Goal: Task Accomplishment & Management: Use online tool/utility

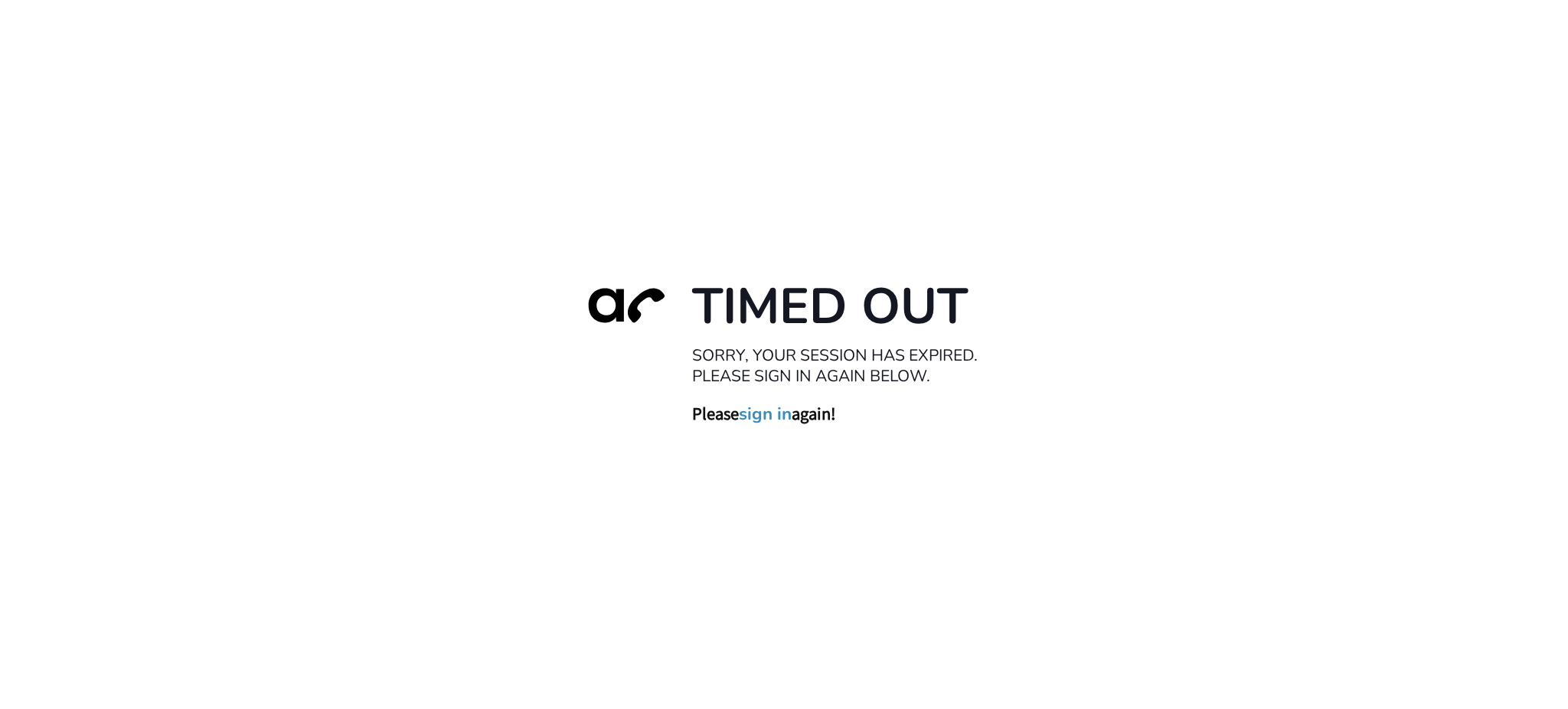
click at [767, 408] on link "sign in" at bounding box center [765, 414] width 53 height 22
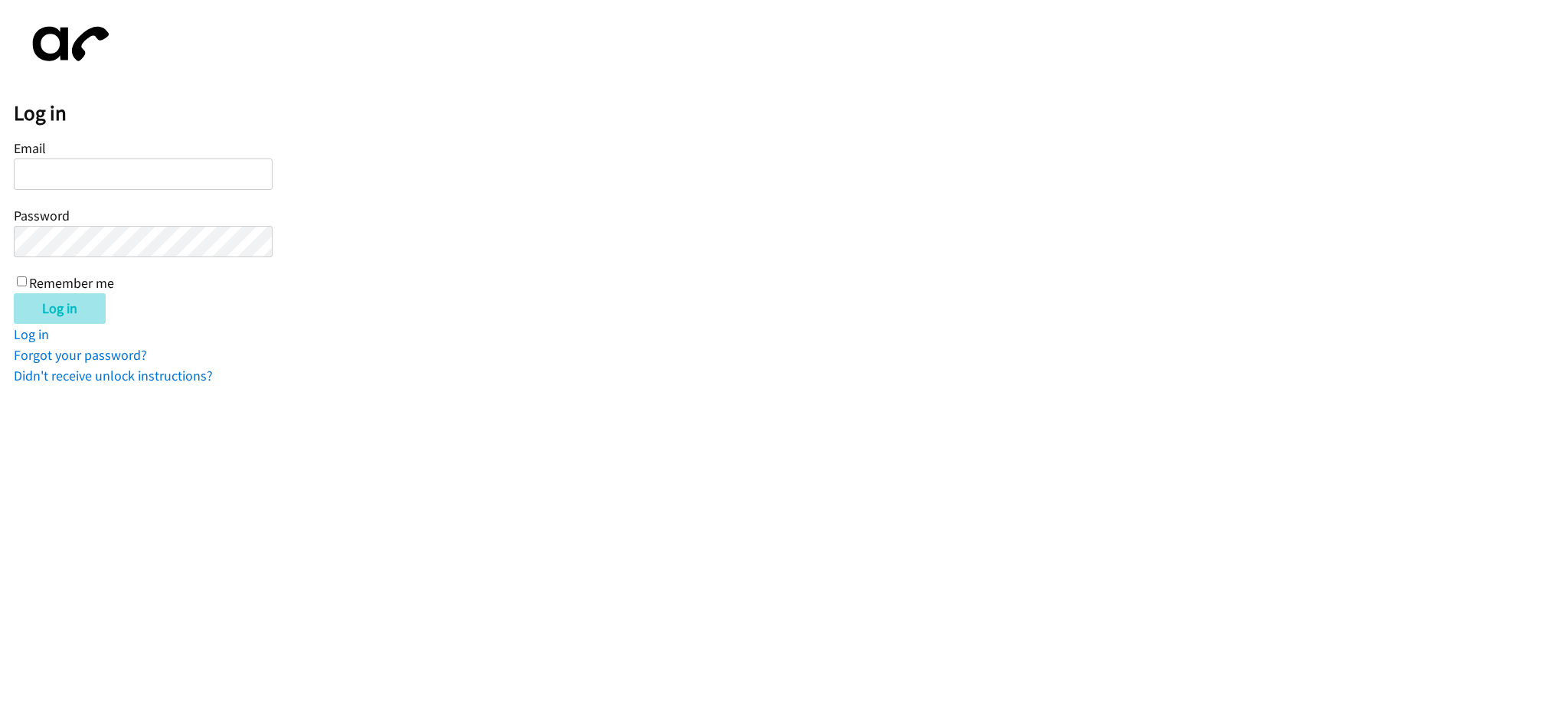
type input "[EMAIL_ADDRESS][DOMAIN_NAME]"
click at [46, 310] on input "Log in" at bounding box center [60, 308] width 92 height 31
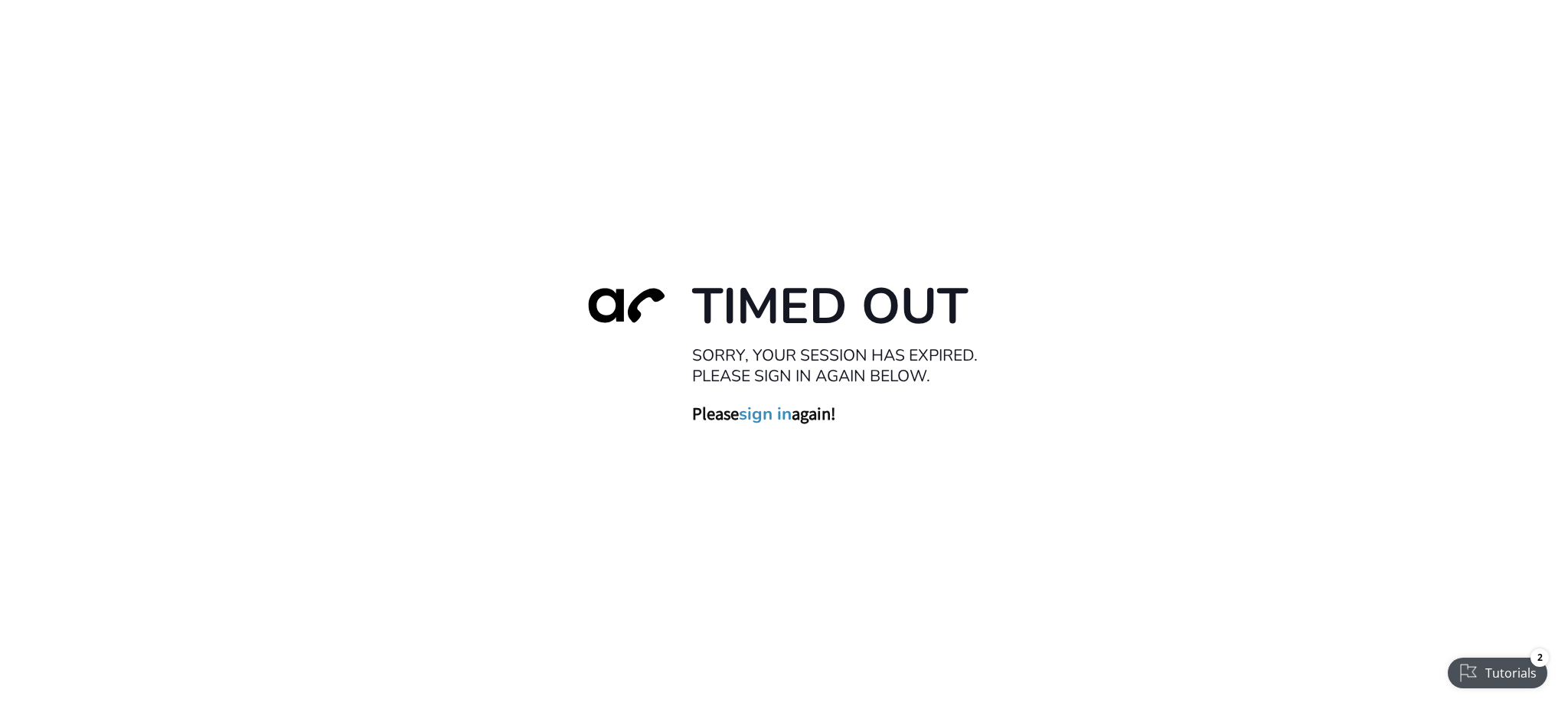
click at [758, 413] on link "sign in" at bounding box center [765, 414] width 53 height 22
